Goal: Transaction & Acquisition: Subscribe to service/newsletter

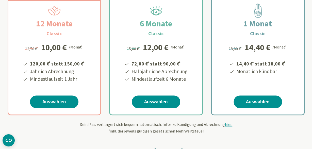
scroll to position [106, 0]
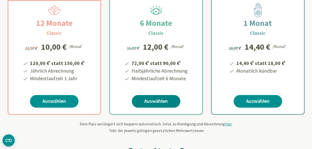
click at [169, 101] on link "Auswählen" at bounding box center [156, 101] width 49 height 13
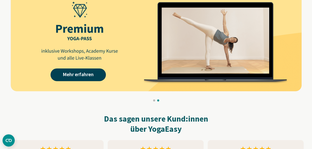
scroll to position [502, 0]
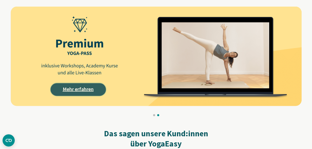
click at [85, 86] on div "Mehr erfahren Mehr erfahren Mehr erfahren Mehr erfahren Mehr erfahren Mehr erfa…" at bounding box center [7, 57] width 1785 height 100
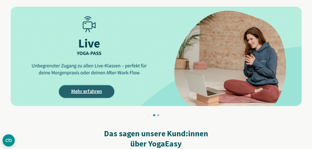
click at [79, 90] on link "Mehr erfahren" at bounding box center [86, 91] width 55 height 13
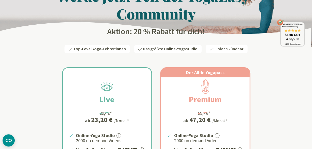
scroll to position [53, 0]
